Goal: Information Seeking & Learning: Learn about a topic

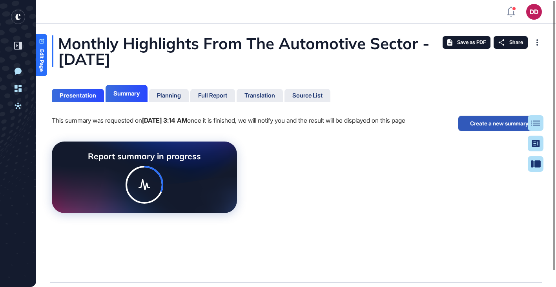
scroll to position [4, 0]
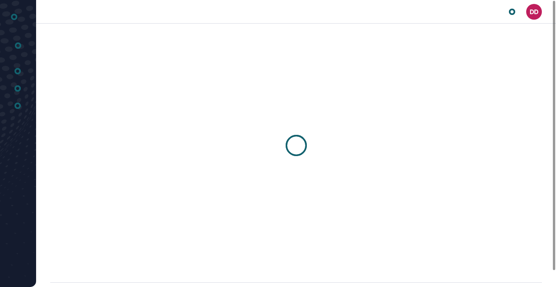
scroll to position [0, 0]
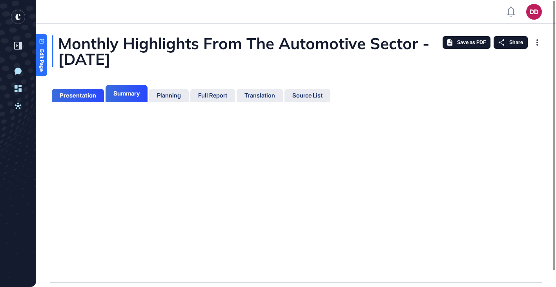
scroll to position [4, 0]
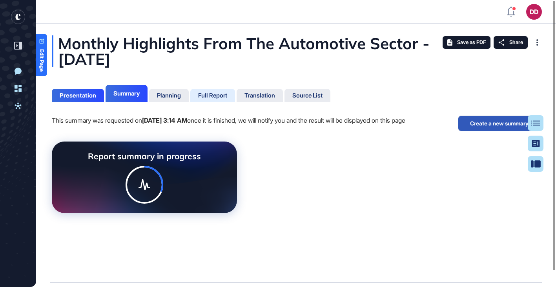
click at [213, 95] on div "Full Report" at bounding box center [212, 95] width 29 height 7
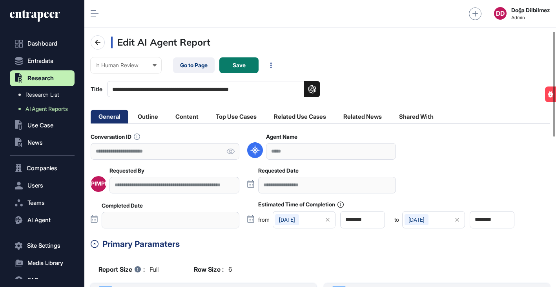
scroll to position [86, 0]
